Goal: Find specific fact: Find contact information

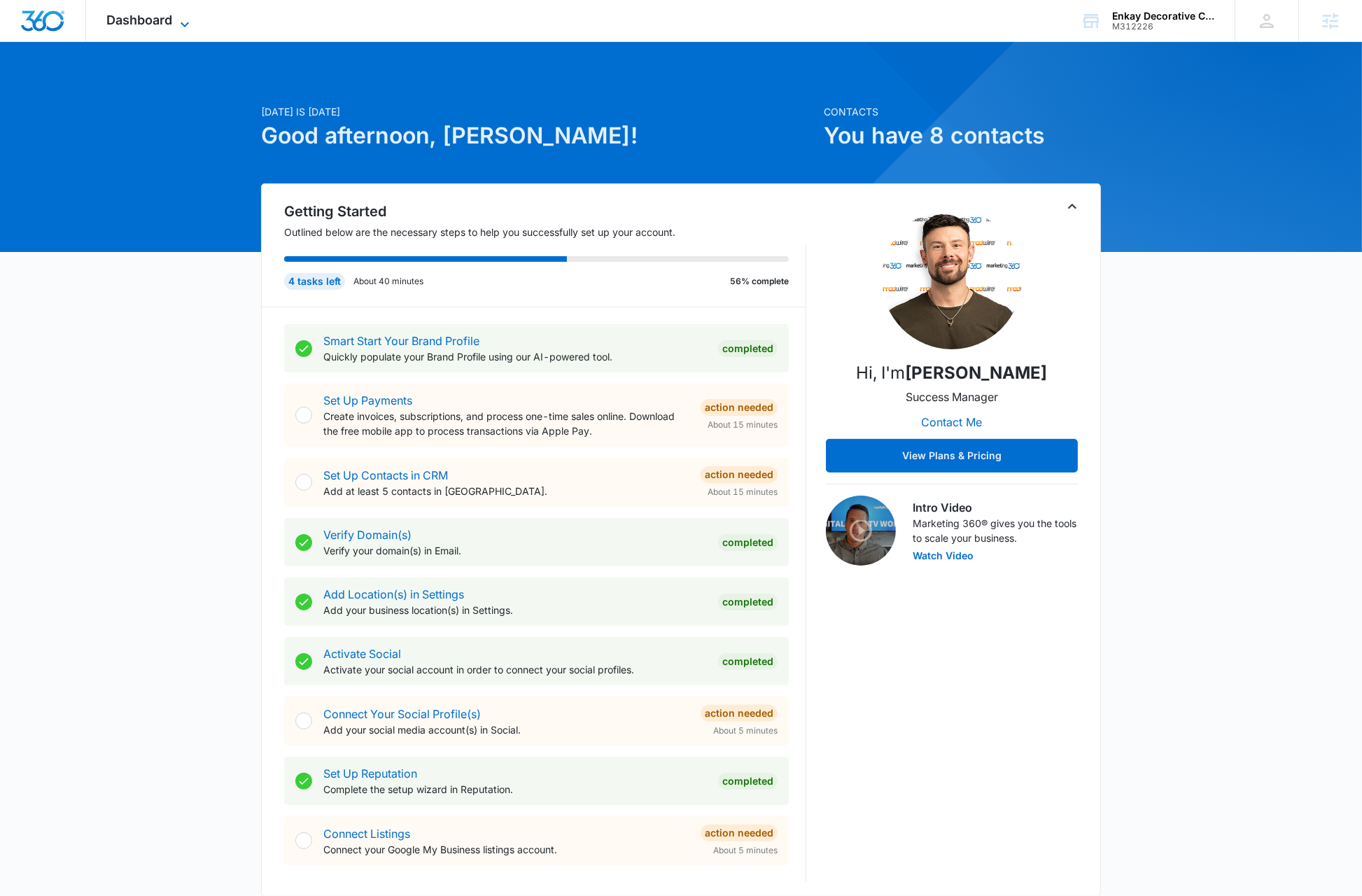
click at [180, 18] on icon at bounding box center [185, 25] width 17 height 17
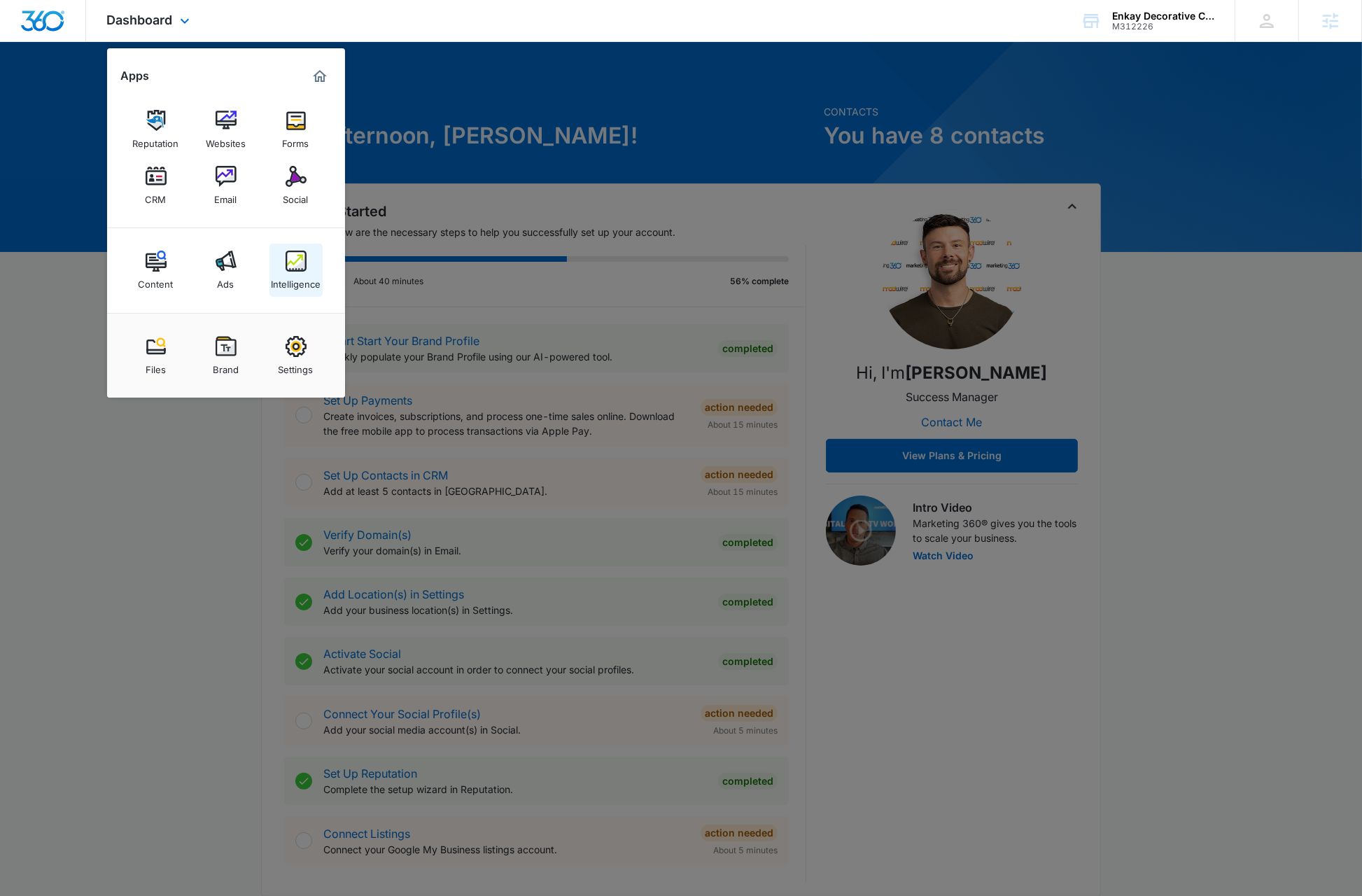
click at [289, 278] on div "Intelligence" at bounding box center [296, 280] width 50 height 18
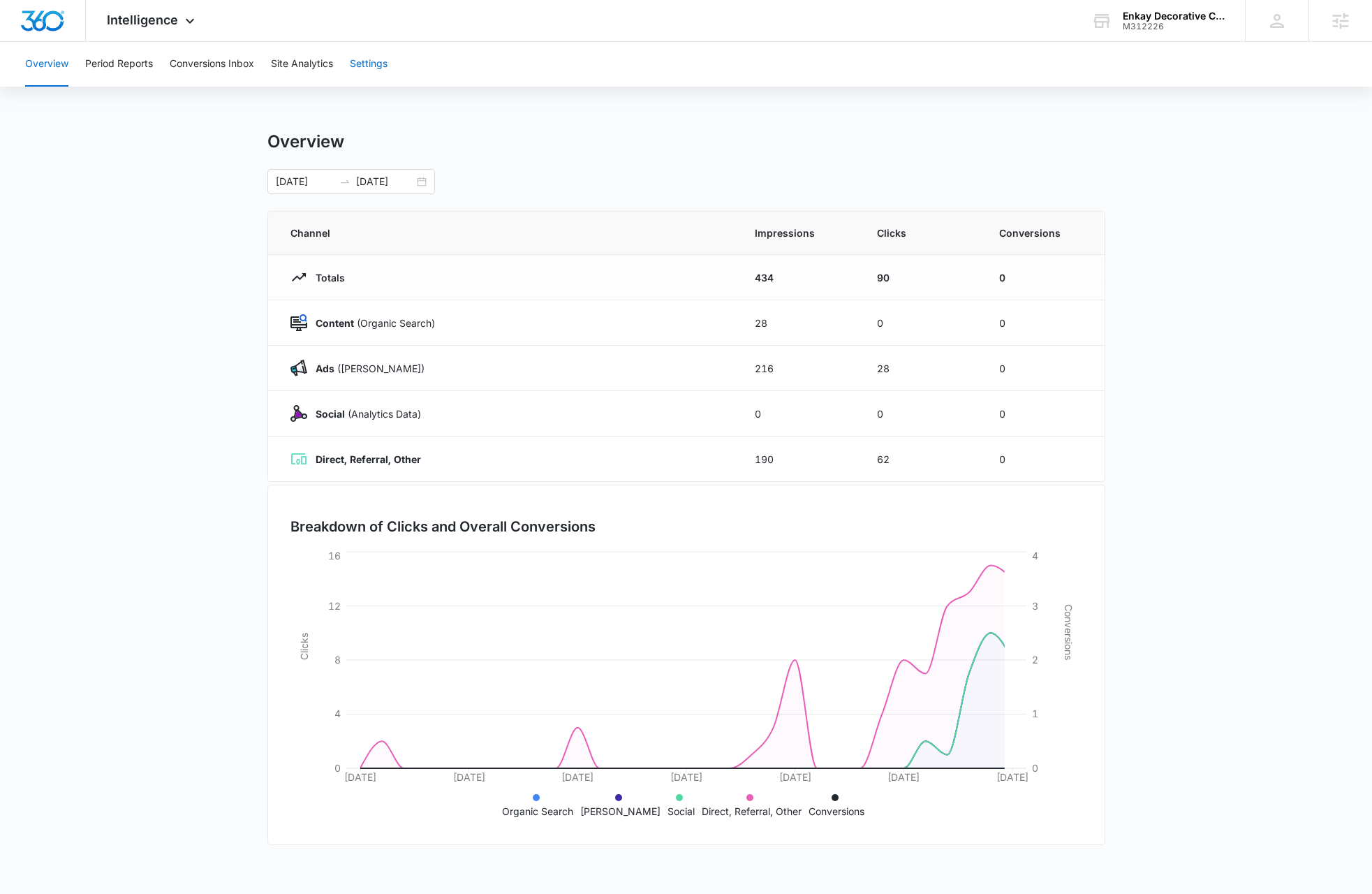
click at [375, 60] on button "Settings" at bounding box center [369, 64] width 38 height 44
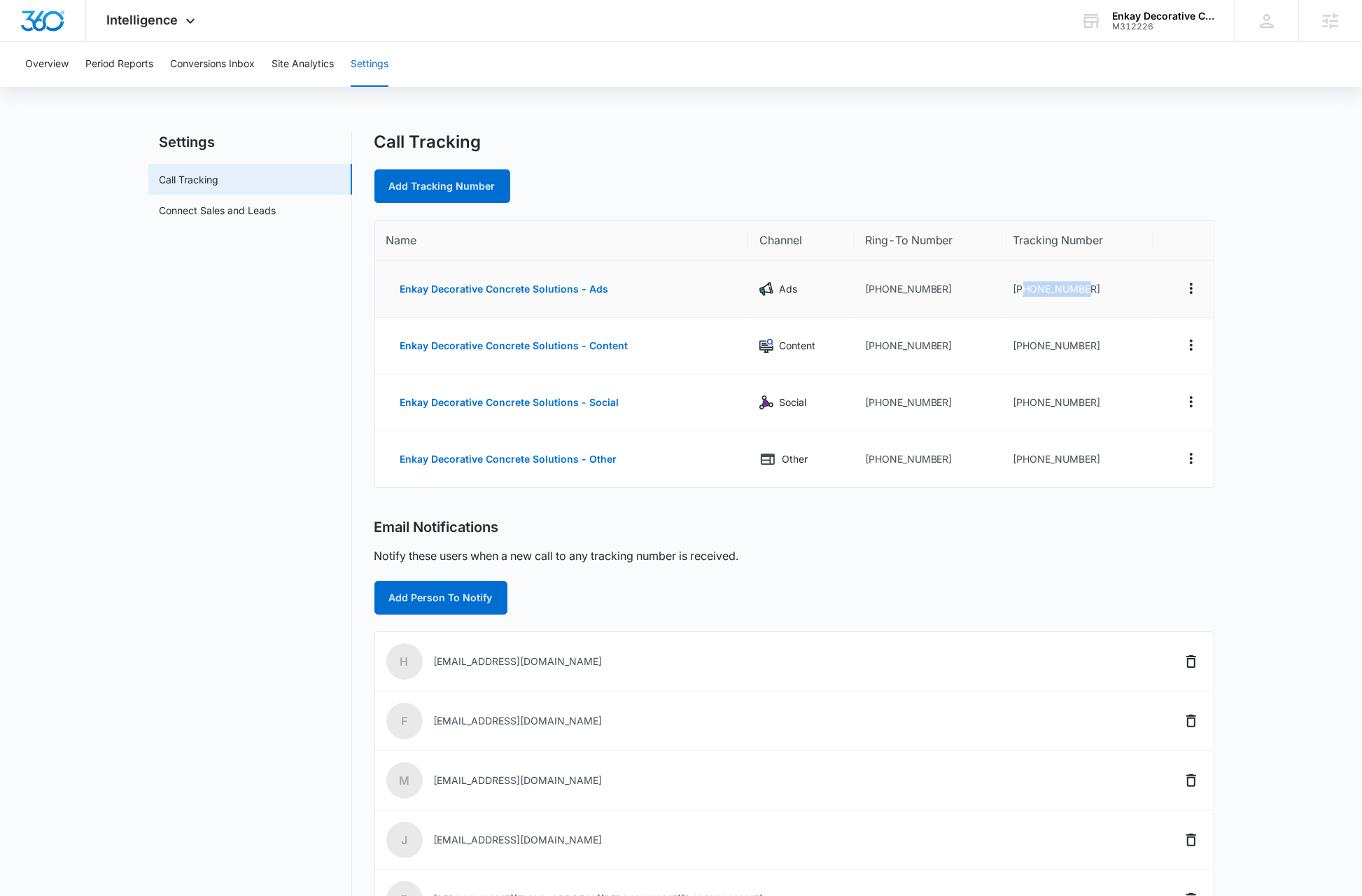
drag, startPoint x: 1023, startPoint y: 286, endPoint x: 1092, endPoint y: 289, distance: 69.1
click at [1092, 289] on td "[PHONE_NUMBER]" at bounding box center [1077, 289] width 151 height 56
copy td "8322256741"
click at [140, 27] on span "Intelligence" at bounding box center [142, 20] width 71 height 15
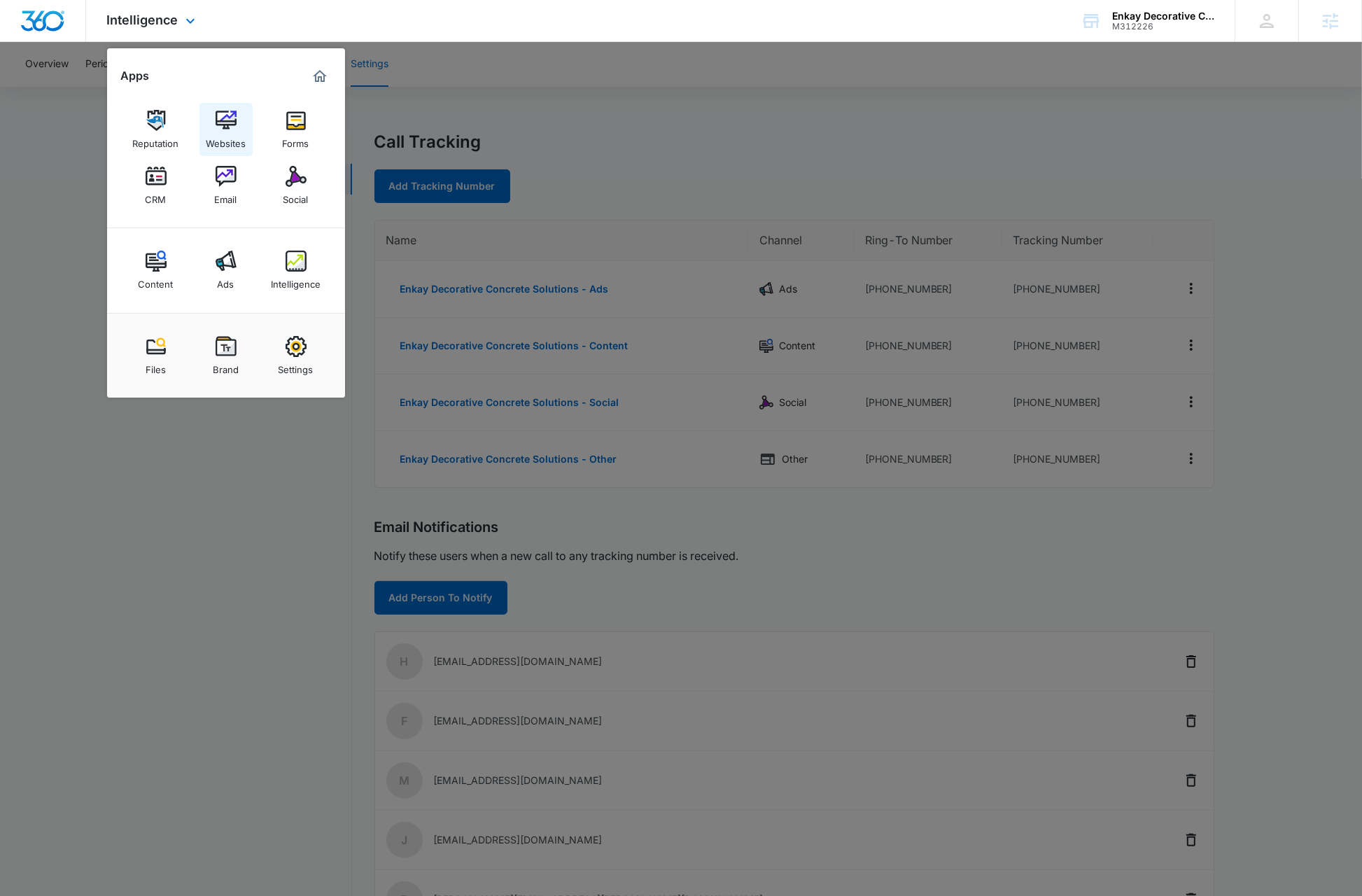
click at [215, 122] on img at bounding box center [226, 120] width 21 height 21
